Goal: Transaction & Acquisition: Purchase product/service

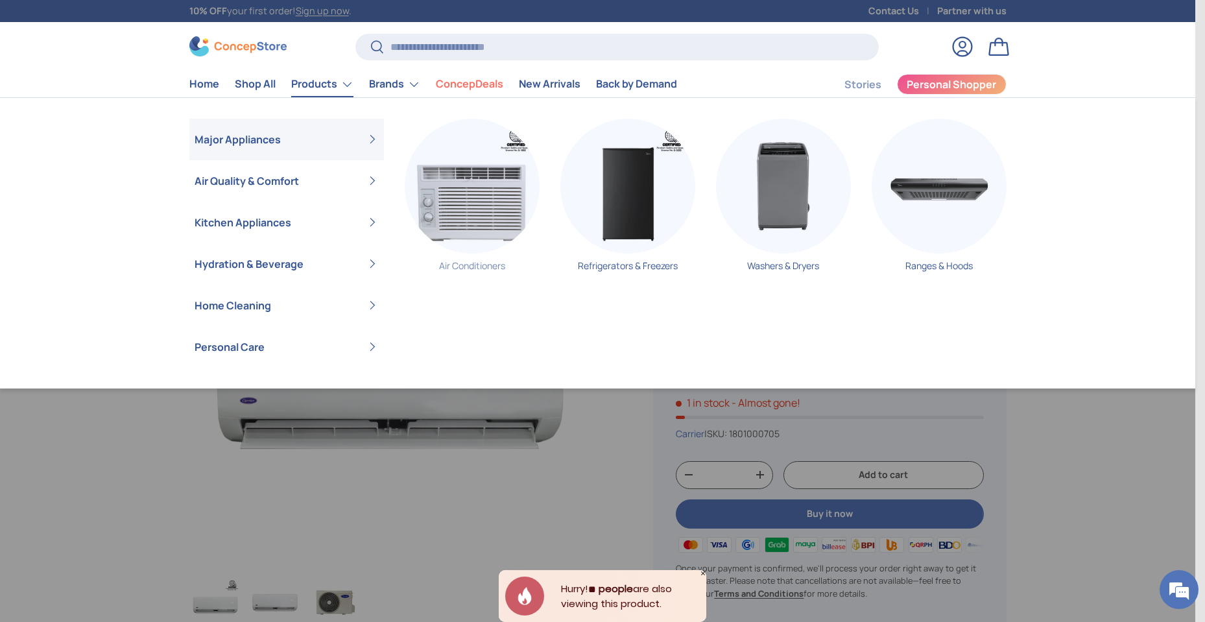
click at [469, 213] on img "Primary" at bounding box center [472, 186] width 135 height 135
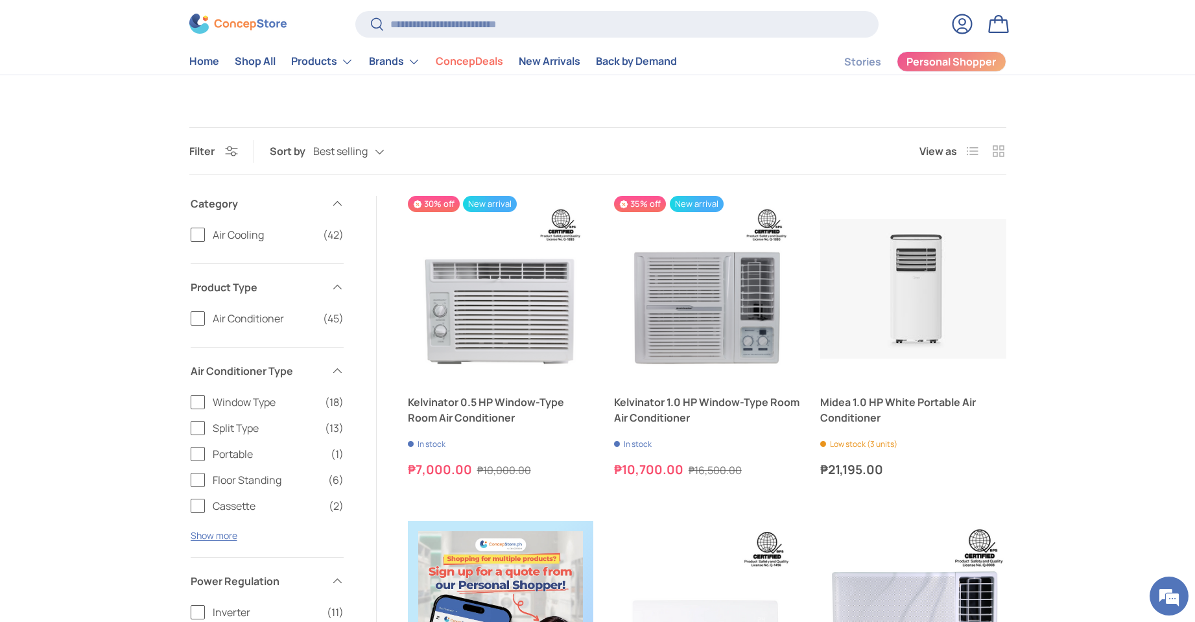
scroll to position [130, 0]
click at [191, 428] on label "Split Type (13)" at bounding box center [267, 428] width 153 height 16
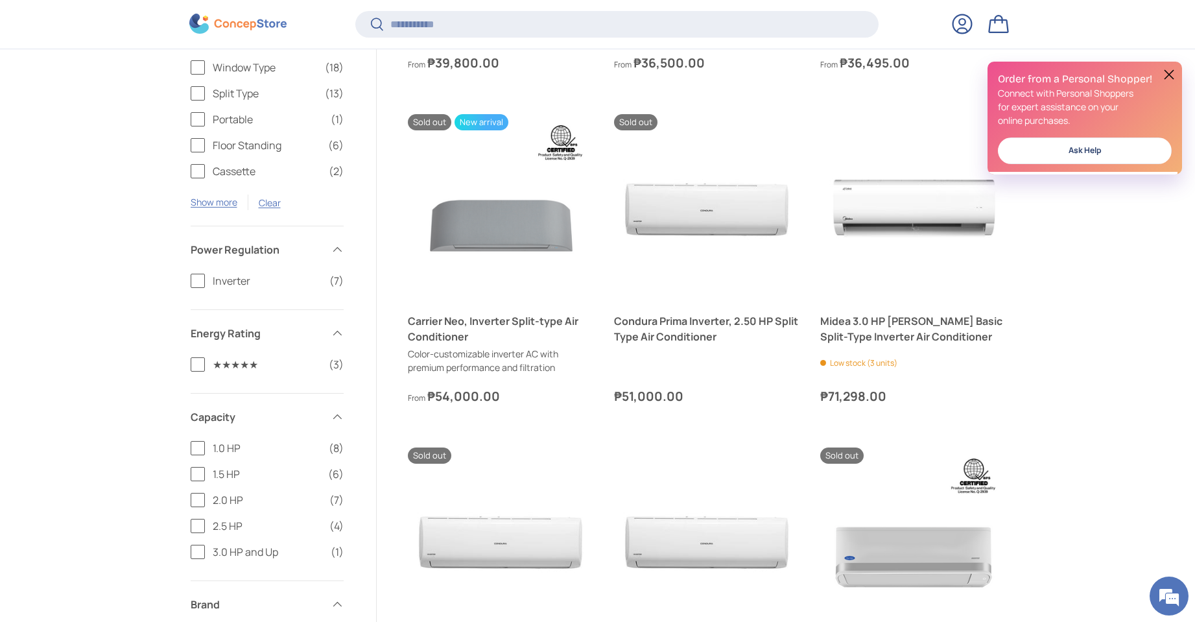
scroll to position [581, 0]
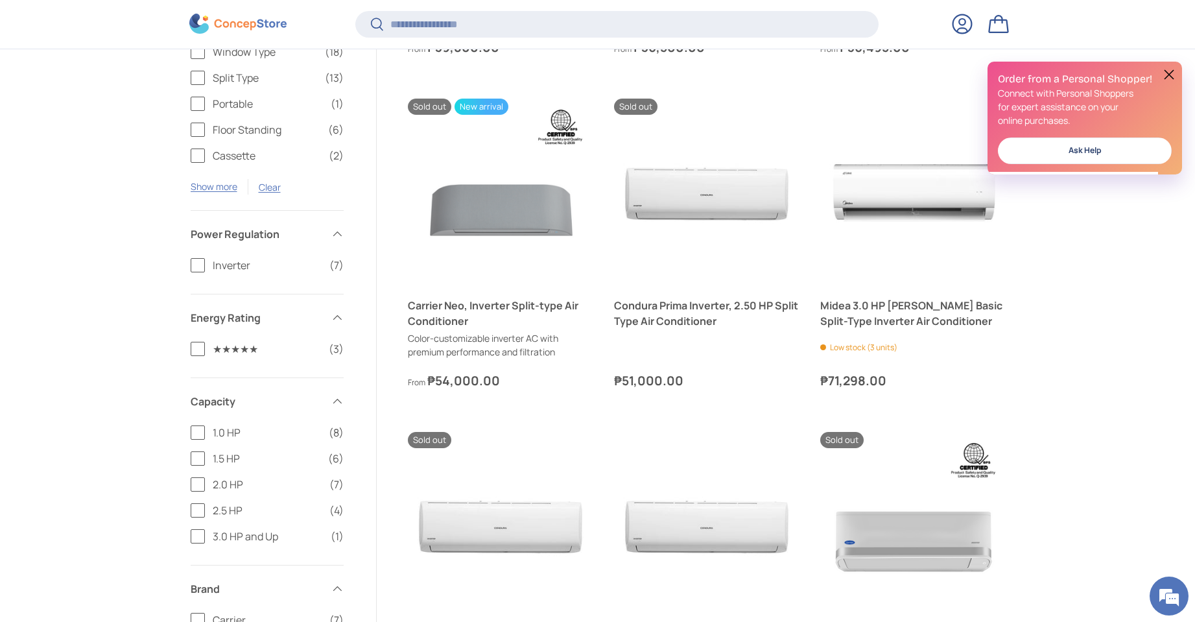
click at [194, 455] on label "1.5 HP (6)" at bounding box center [267, 459] width 153 height 16
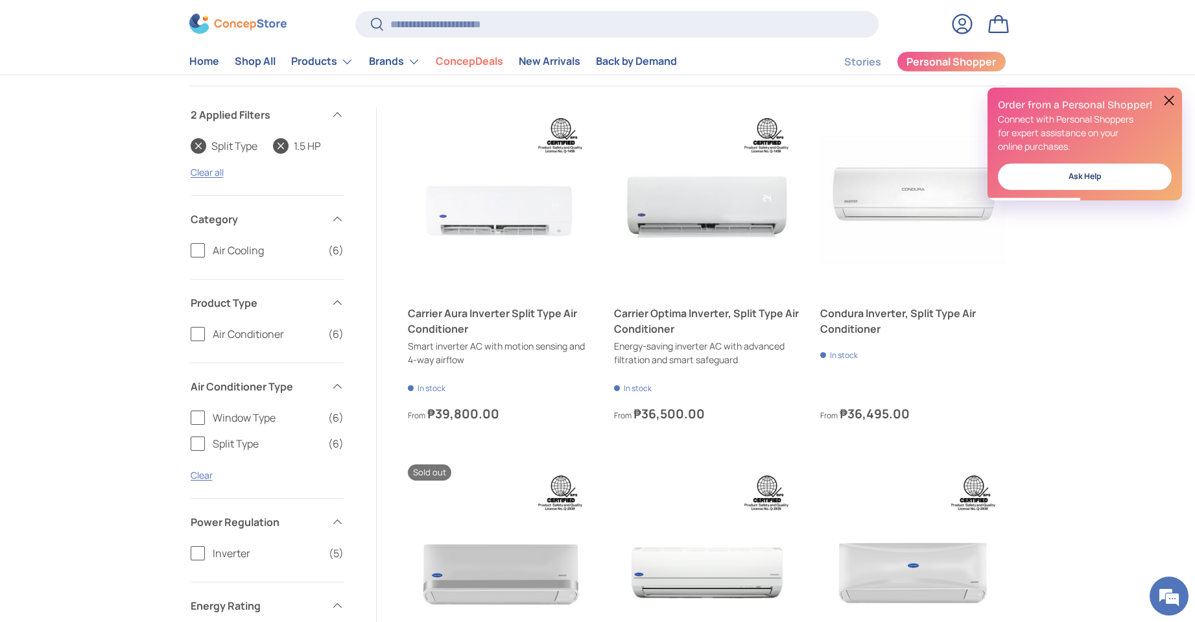
click at [1171, 100] on button at bounding box center [1170, 101] width 16 height 16
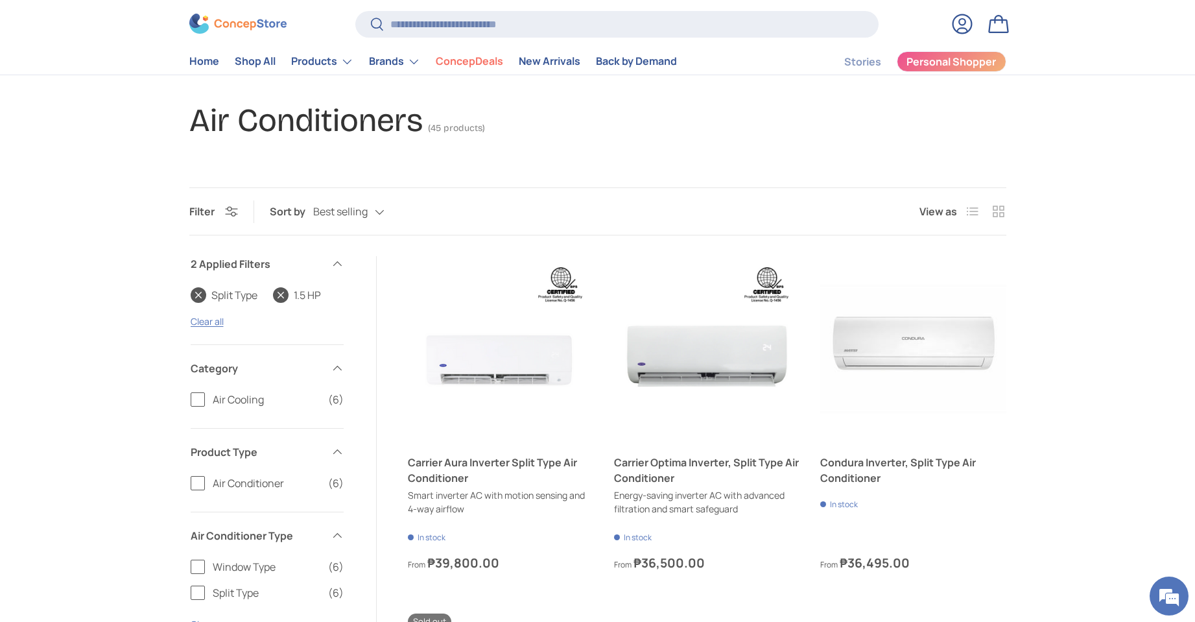
scroll to position [150, 0]
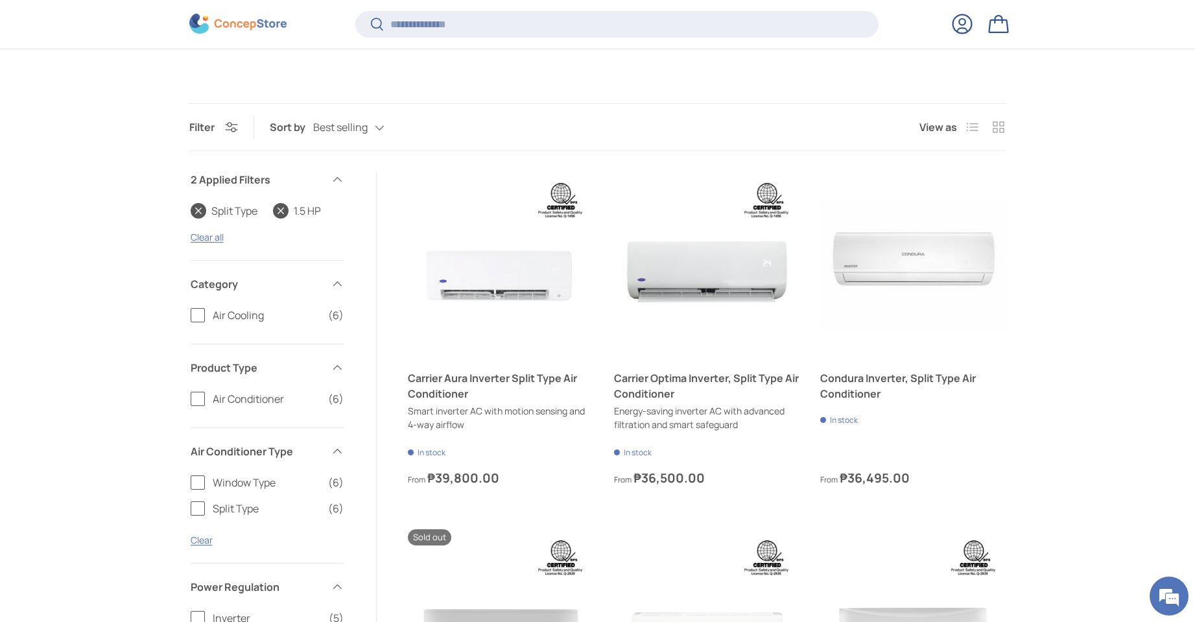
click at [337, 135] on div "Best selling Featured Best selling Alphabetically, A-Z Alphabetically, Z-A Pric…" at bounding box center [361, 127] width 97 height 23
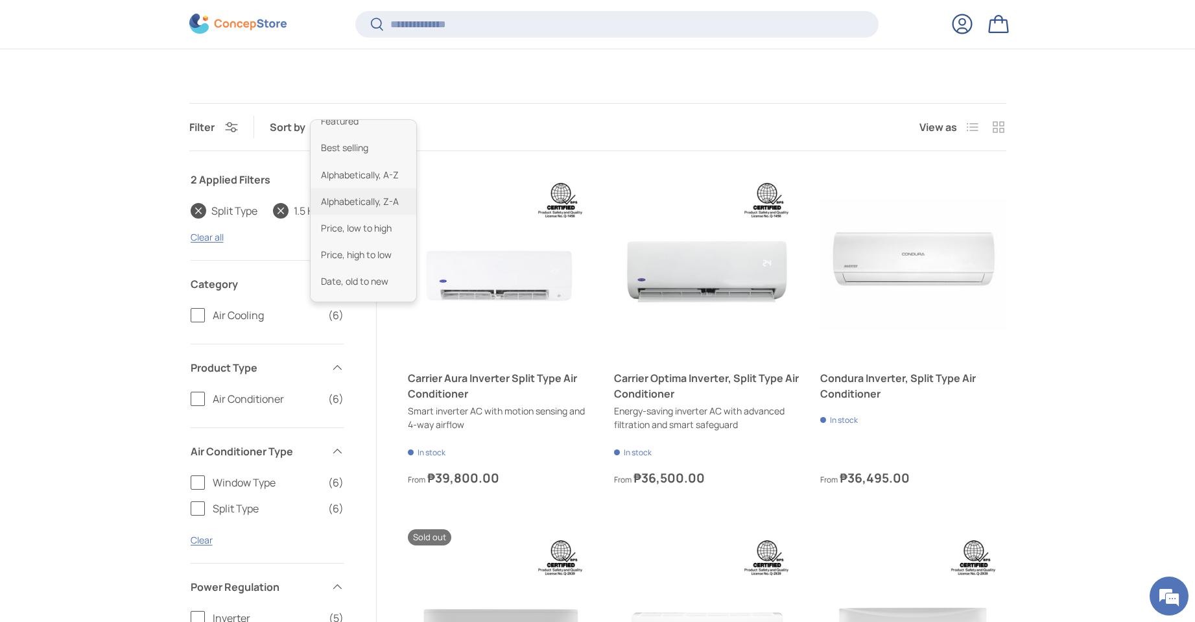
scroll to position [32, 0]
click at [365, 207] on li "Price, low to high" at bounding box center [364, 208] width 106 height 27
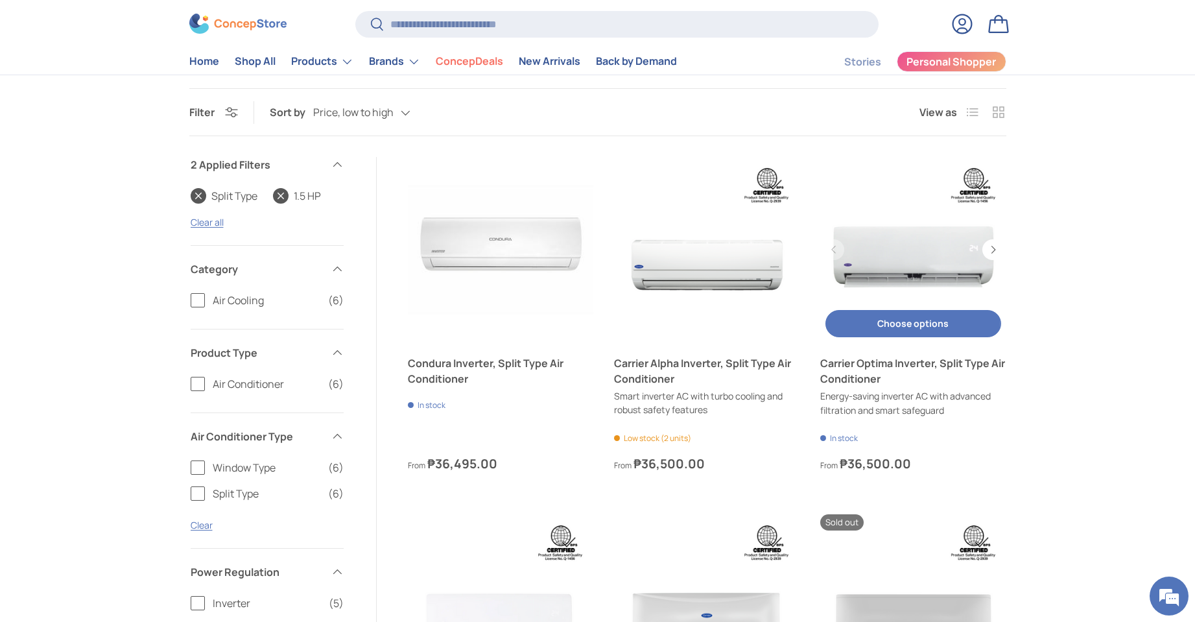
scroll to position [153, 0]
